Goal: Find specific page/section: Find specific page/section

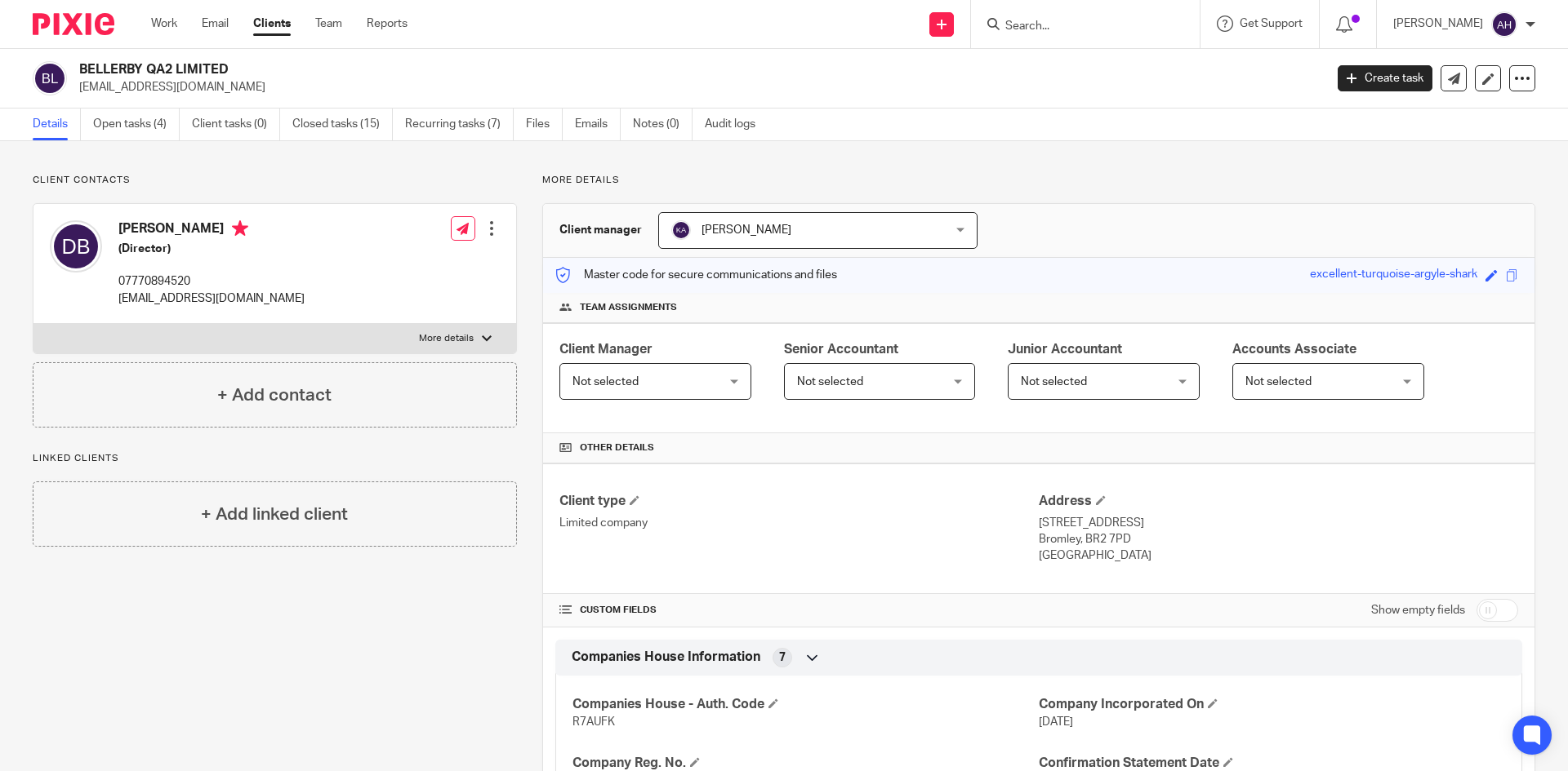
click at [1029, 29] on input "Search" at bounding box center [1076, 27] width 147 height 15
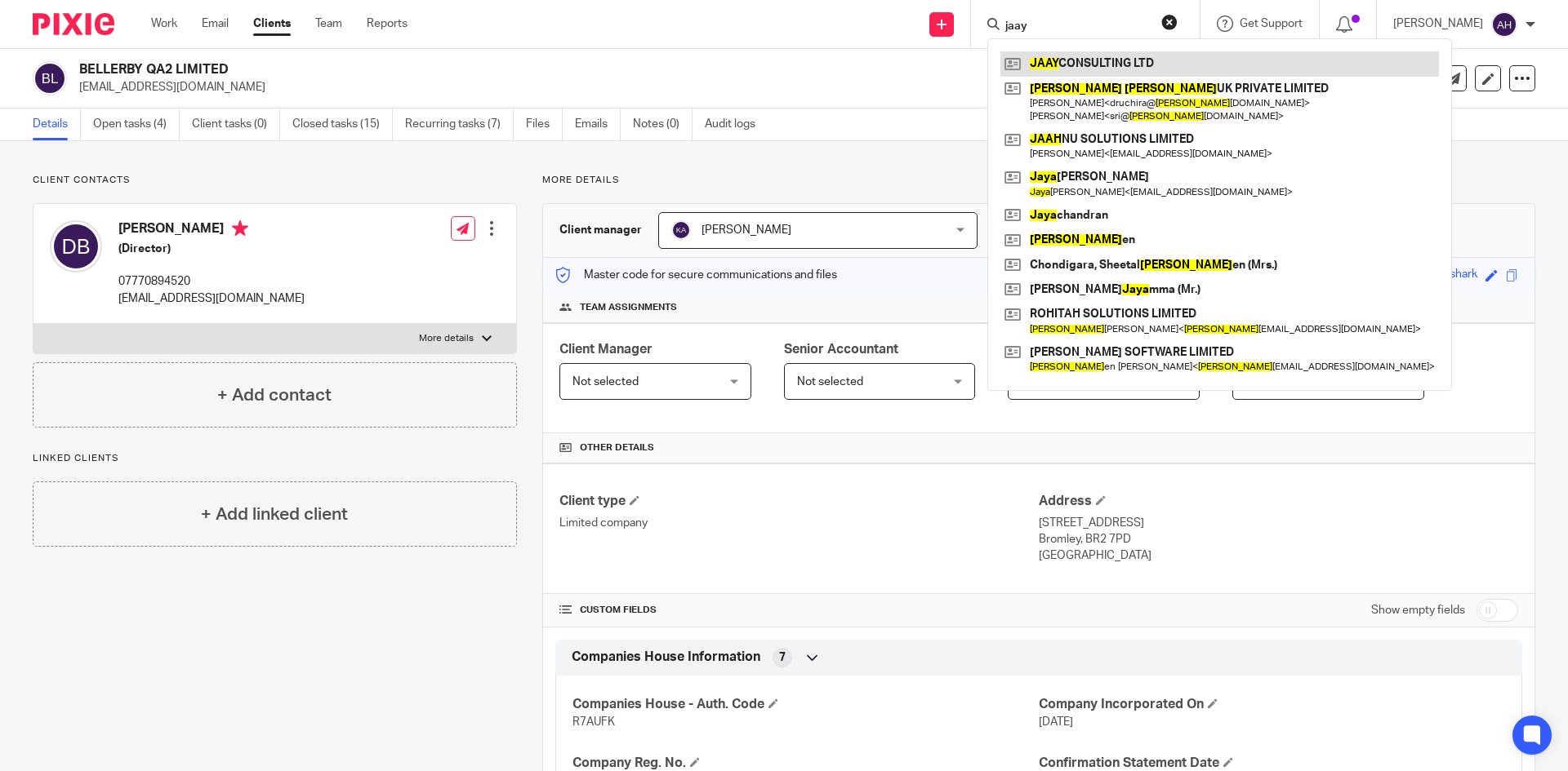
type input "jaay"
click at [1036, 60] on link at bounding box center [1220, 63] width 439 height 25
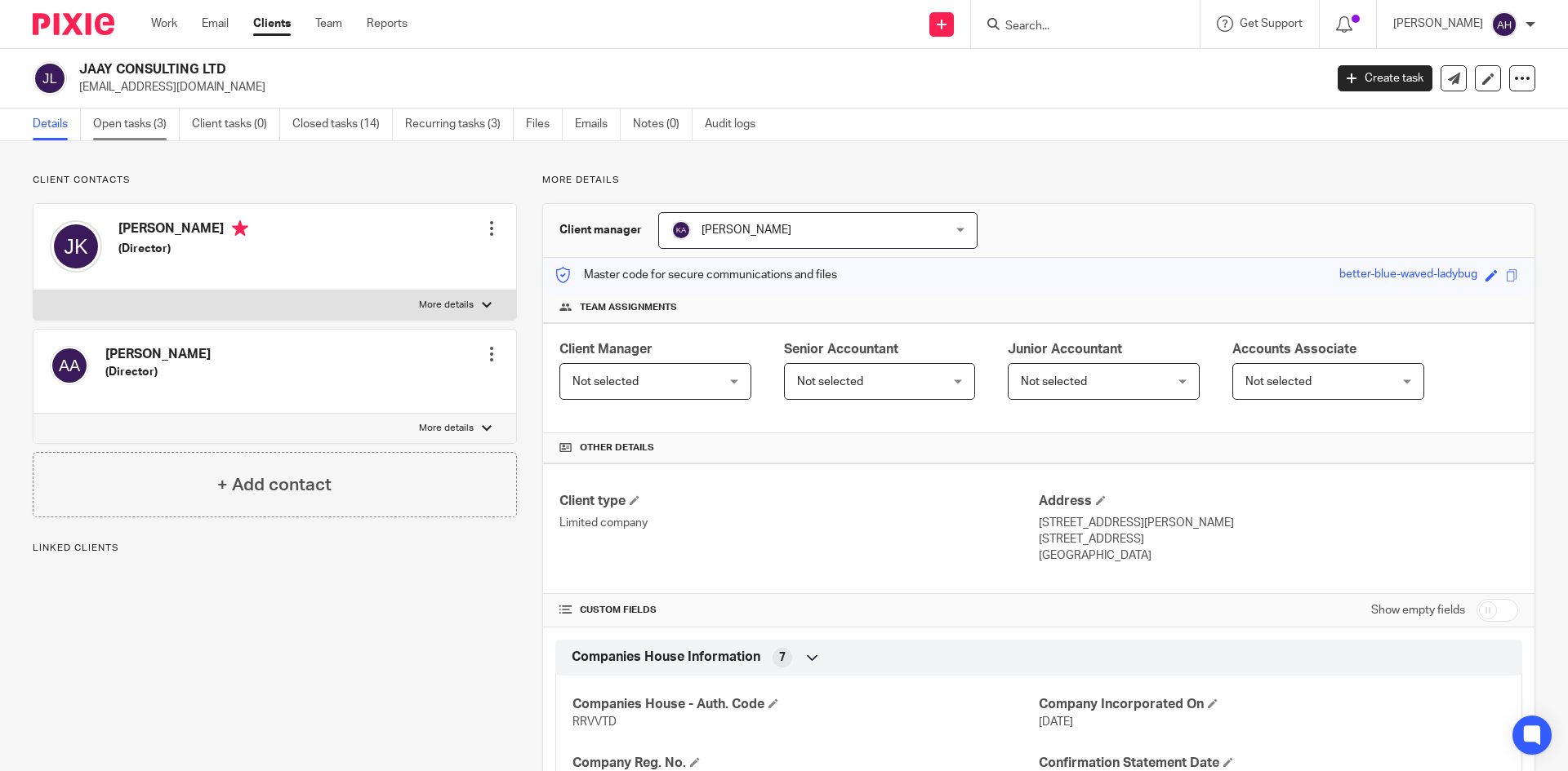
click at [150, 123] on link "Open tasks (3)" at bounding box center [137, 124] width 87 height 31
